Goal: Task Accomplishment & Management: Use online tool/utility

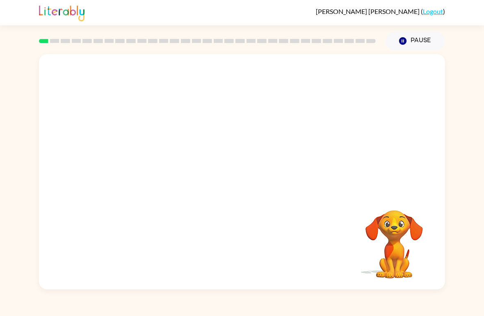
click at [402, 43] on icon "button" at bounding box center [402, 40] width 7 height 7
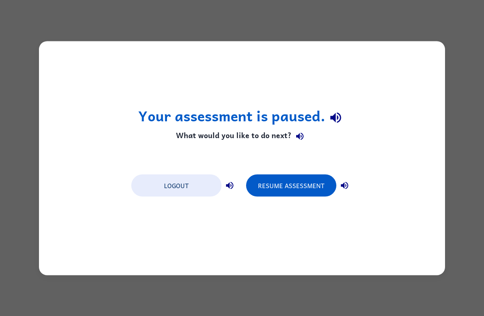
click at [479, 103] on div "Your assessment is paused. What would you like to do next? Logout Resume Assess…" at bounding box center [242, 158] width 484 height 316
click at [470, 33] on div "Your assessment is paused. What would you like to do next? Logout Resume Assess…" at bounding box center [242, 158] width 484 height 316
click at [295, 184] on button "Resume Assessment" at bounding box center [291, 185] width 90 height 22
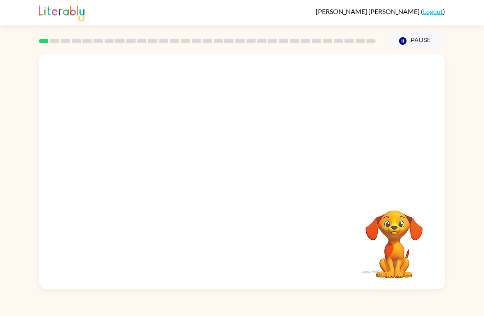
click at [308, 190] on div at bounding box center [242, 123] width 406 height 139
click at [232, 162] on button "button" at bounding box center [242, 176] width 52 height 30
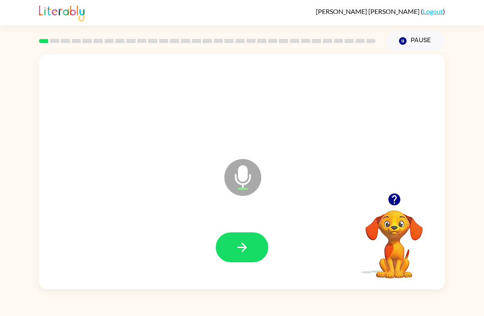
click at [250, 258] on button "button" at bounding box center [242, 248] width 52 height 30
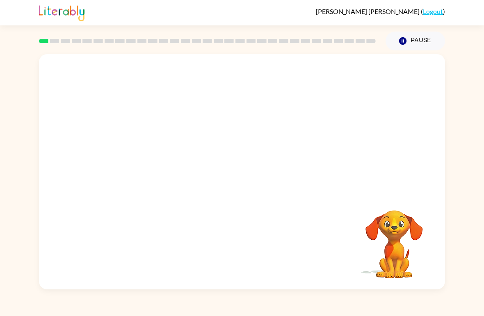
click at [407, 43] on icon "Pause" at bounding box center [402, 40] width 9 height 9
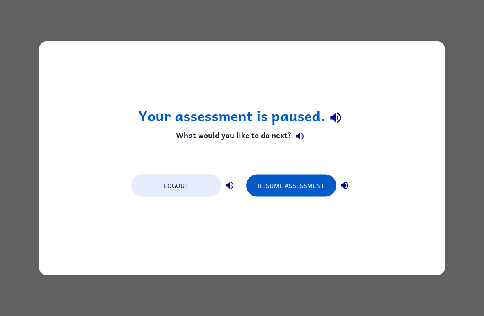
click at [130, 237] on div "Your assessment is paused. What would you like to do next? Logout Resume Assess…" at bounding box center [242, 158] width 406 height 234
click at [308, 192] on button "Resume Assessment" at bounding box center [291, 185] width 90 height 22
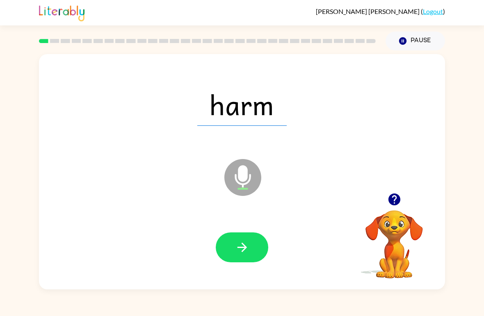
click at [255, 240] on button "button" at bounding box center [242, 248] width 52 height 30
click at [249, 245] on button "button" at bounding box center [242, 248] width 52 height 30
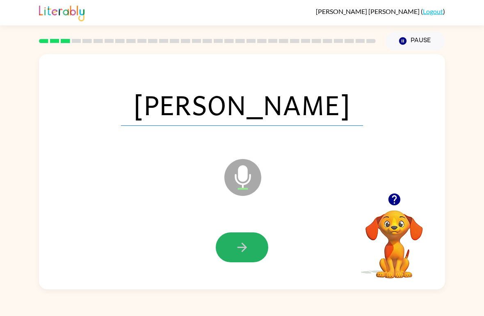
click at [240, 253] on icon "button" at bounding box center [242, 247] width 14 height 14
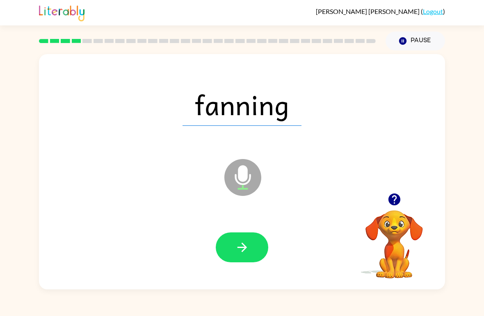
click at [242, 248] on icon "button" at bounding box center [241, 247] width 9 height 9
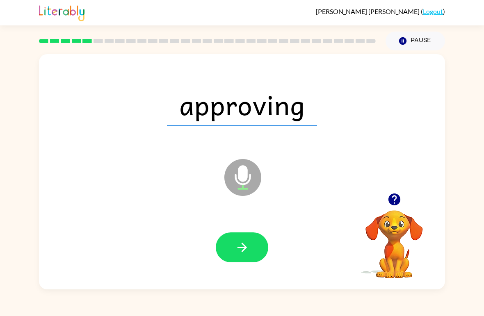
click at [254, 249] on button "button" at bounding box center [242, 248] width 52 height 30
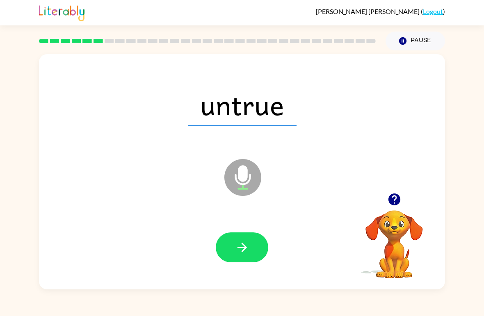
click at [252, 248] on button "button" at bounding box center [242, 248] width 52 height 30
click at [242, 251] on icon "button" at bounding box center [241, 247] width 9 height 9
click at [245, 245] on icon "button" at bounding box center [242, 247] width 14 height 14
click at [253, 243] on button "button" at bounding box center [242, 248] width 52 height 30
click at [240, 251] on icon "button" at bounding box center [242, 247] width 14 height 14
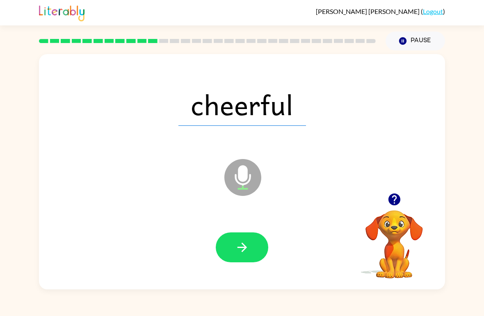
click at [242, 246] on icon "button" at bounding box center [242, 247] width 14 height 14
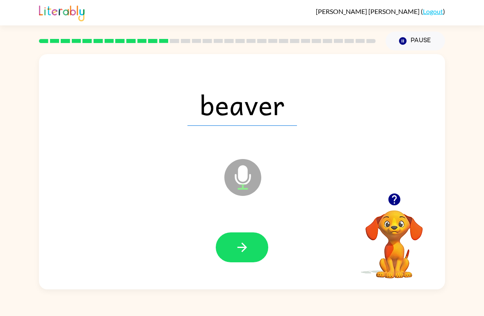
click at [255, 246] on button "button" at bounding box center [242, 248] width 52 height 30
click at [228, 244] on button "button" at bounding box center [242, 248] width 52 height 30
click at [253, 246] on button "button" at bounding box center [242, 248] width 52 height 30
click at [248, 248] on icon "button" at bounding box center [242, 247] width 14 height 14
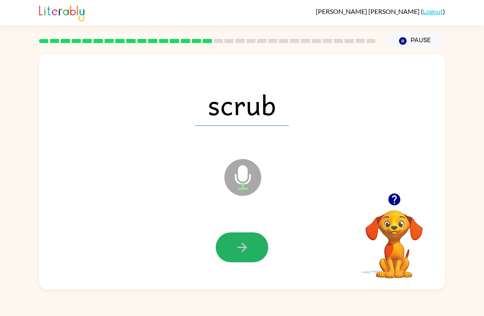
click at [252, 249] on button "button" at bounding box center [242, 248] width 52 height 30
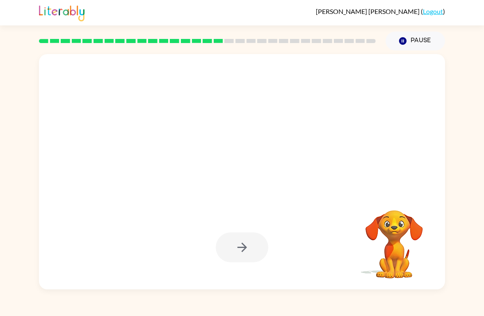
click at [4, 49] on div "[PERSON_NAME] ( Logout ) Pause Pause Your browser must support playing .mp4 fil…" at bounding box center [242, 158] width 484 height 316
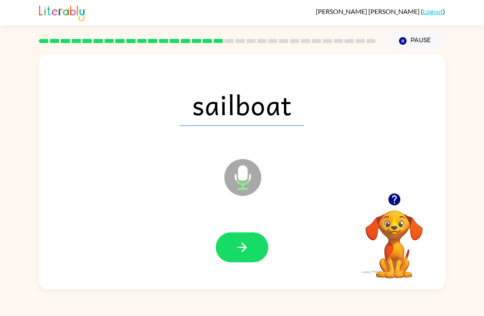
click at [254, 250] on button "button" at bounding box center [242, 248] width 52 height 30
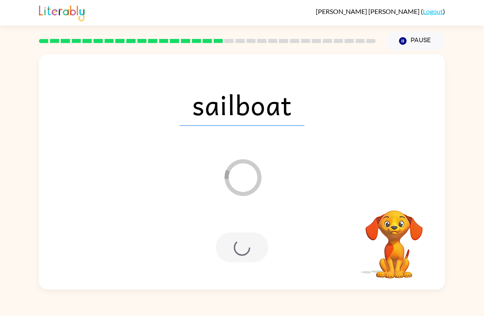
click at [69, 97] on div "sailboat" at bounding box center [242, 105] width 390 height 68
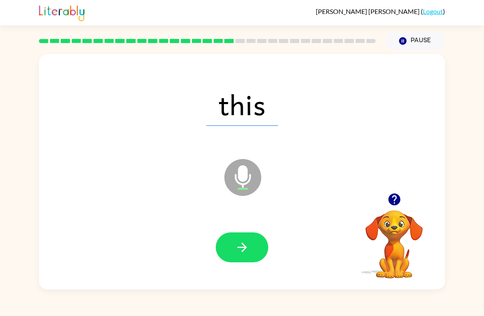
click at [254, 254] on button "button" at bounding box center [242, 248] width 52 height 30
click at [257, 245] on button "button" at bounding box center [242, 248] width 52 height 30
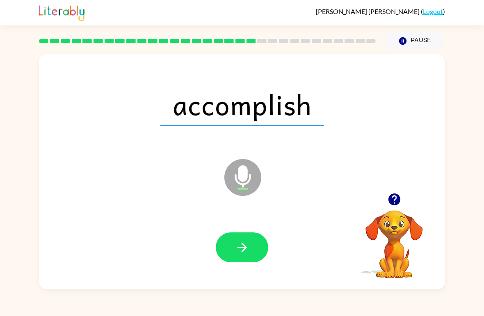
click at [264, 238] on button "button" at bounding box center [242, 248] width 52 height 30
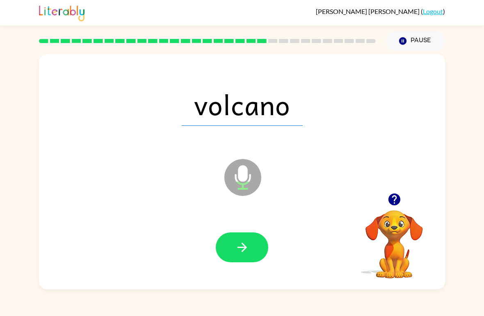
click at [258, 245] on button "button" at bounding box center [242, 248] width 52 height 30
click at [257, 244] on button "button" at bounding box center [242, 248] width 52 height 30
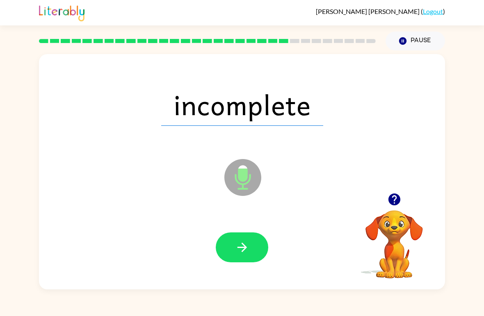
click at [261, 250] on button "button" at bounding box center [242, 248] width 52 height 30
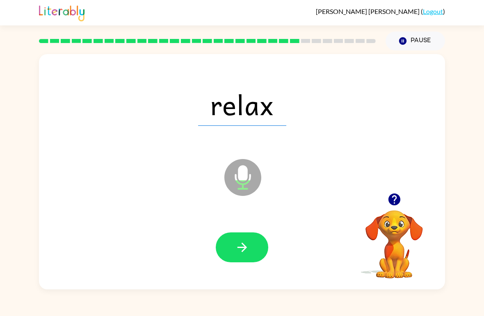
click at [257, 247] on button "button" at bounding box center [242, 248] width 52 height 30
click at [263, 248] on button "button" at bounding box center [242, 248] width 52 height 30
click at [250, 248] on button "button" at bounding box center [242, 248] width 52 height 30
click at [254, 251] on button "button" at bounding box center [242, 248] width 52 height 30
click at [248, 248] on icon "button" at bounding box center [242, 247] width 14 height 14
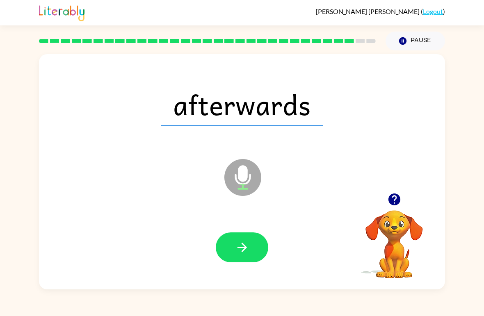
click at [253, 244] on button "button" at bounding box center [242, 248] width 52 height 30
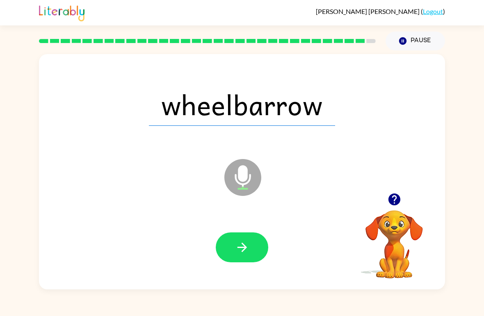
click at [250, 250] on button "button" at bounding box center [242, 248] width 52 height 30
